Goal: Information Seeking & Learning: Learn about a topic

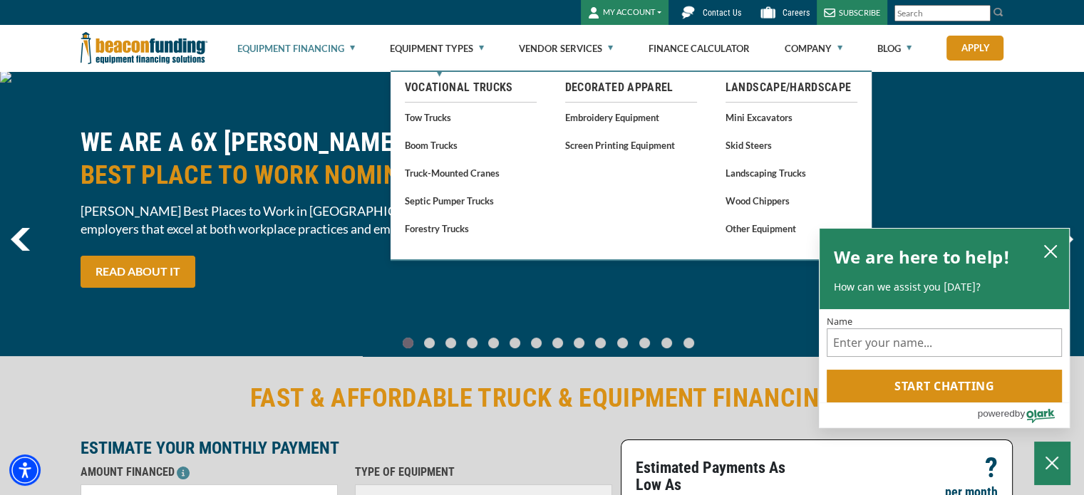
click at [302, 48] on link "Equipment Financing" at bounding box center [296, 49] width 118 height 46
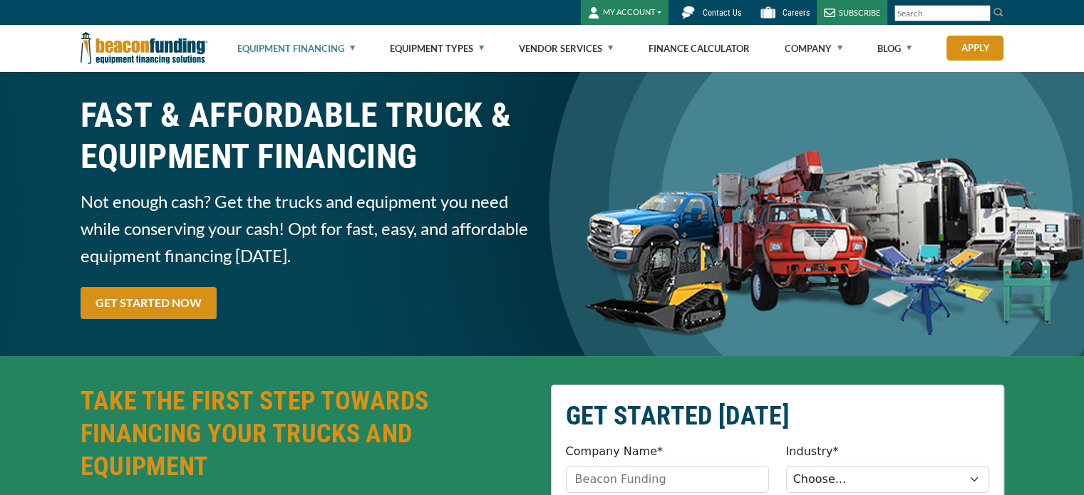
click at [302, 48] on link "Equipment Financing" at bounding box center [296, 49] width 118 height 46
click at [314, 47] on link "Equipment Financing" at bounding box center [296, 49] width 118 height 46
